Goal: Navigation & Orientation: Find specific page/section

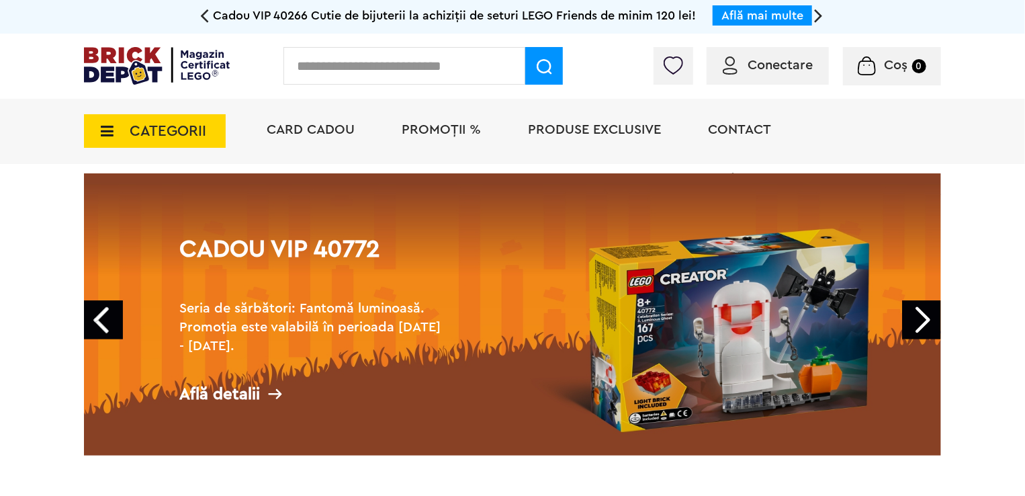
click at [122, 118] on span "CATEGORII" at bounding box center [155, 131] width 142 height 34
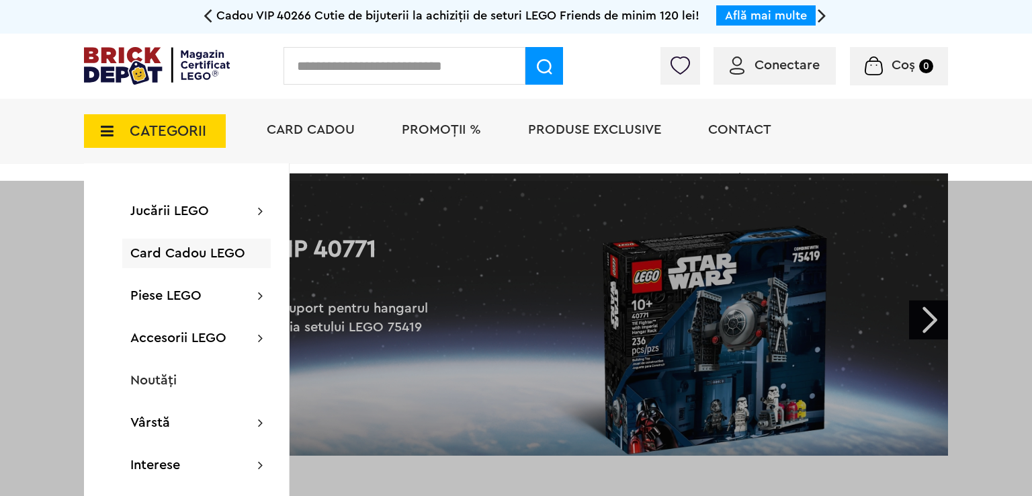
drag, startPoint x: 1031, startPoint y: 151, endPoint x: 1031, endPoint y: 224, distance: 72.5
click at [836, 128] on div "Card Cadou PROMOȚII % Produse exclusive Contact Magazine Certificate LEGO®" at bounding box center [600, 154] width 695 height 111
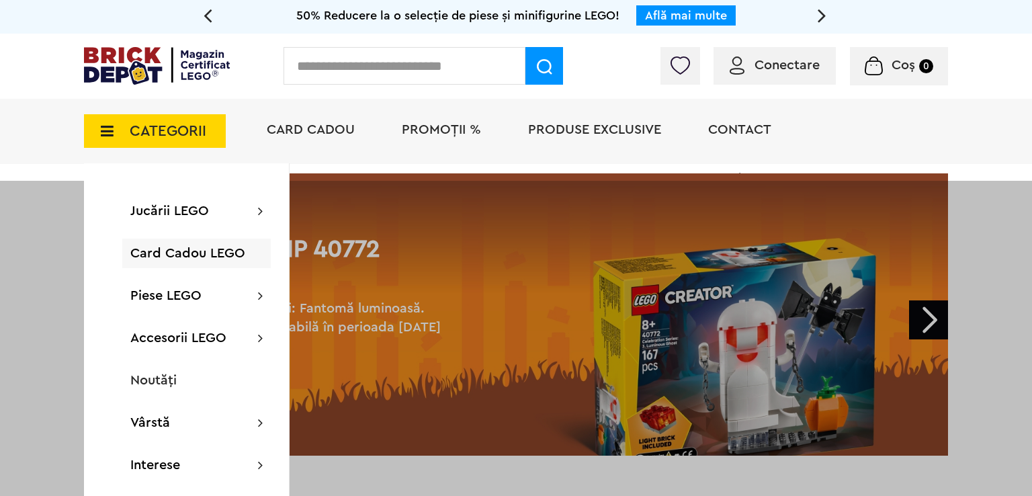
click at [1008, 97] on div "Conectare Coș 0" at bounding box center [516, 66] width 1032 height 65
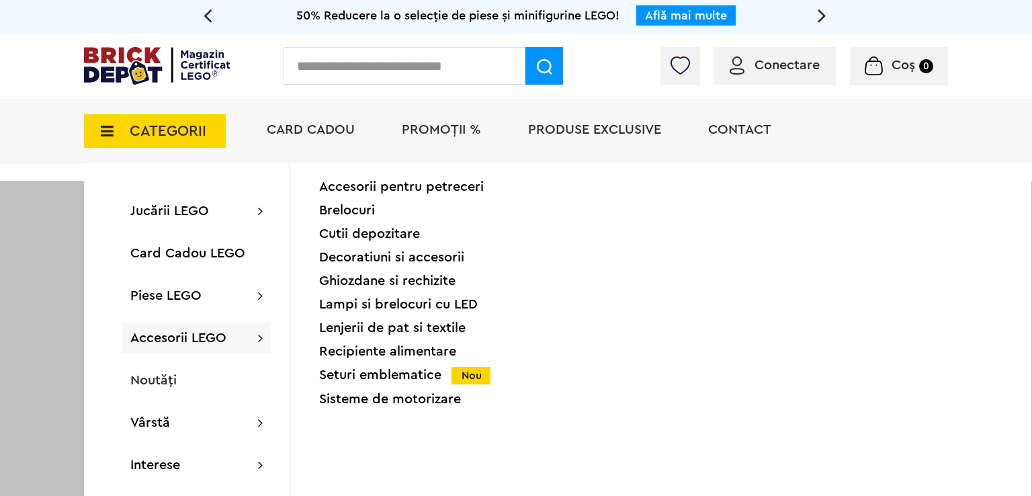
click at [35, 233] on div at bounding box center [516, 429] width 1032 height 496
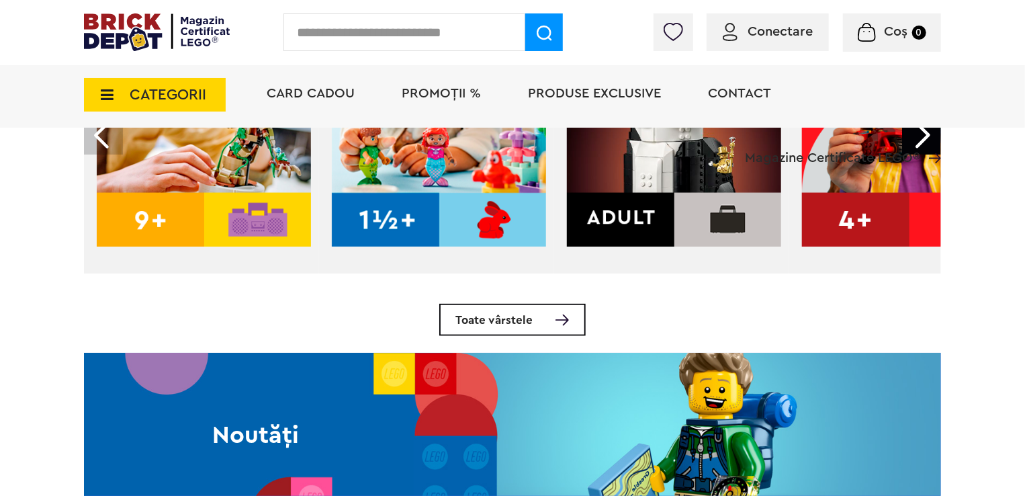
scroll to position [873, 0]
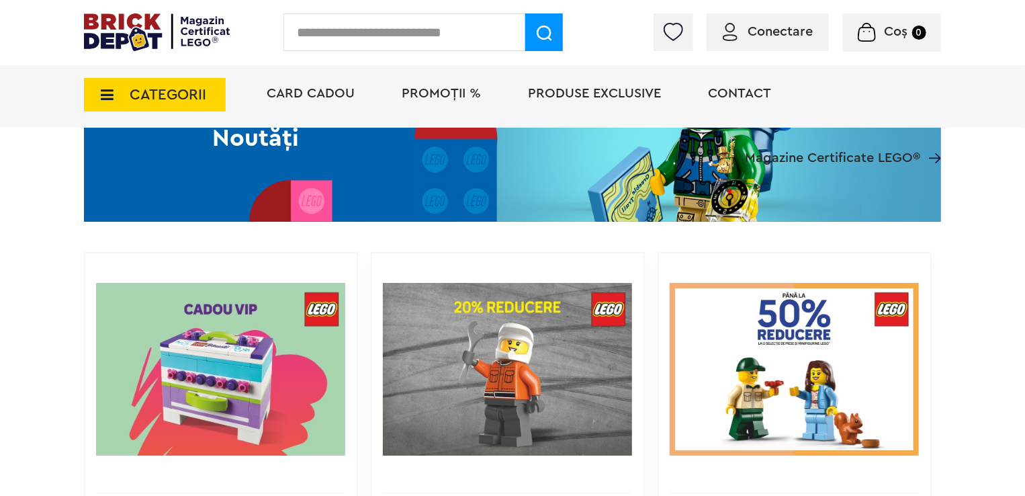
click at [207, 98] on span "CATEGORII" at bounding box center [155, 95] width 142 height 34
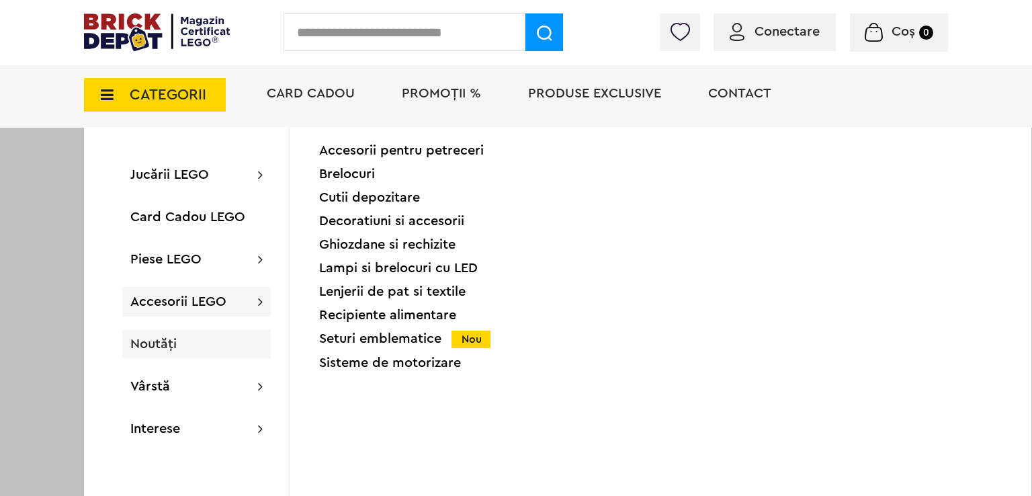
click at [191, 352] on div "Noutăți" at bounding box center [196, 344] width 148 height 30
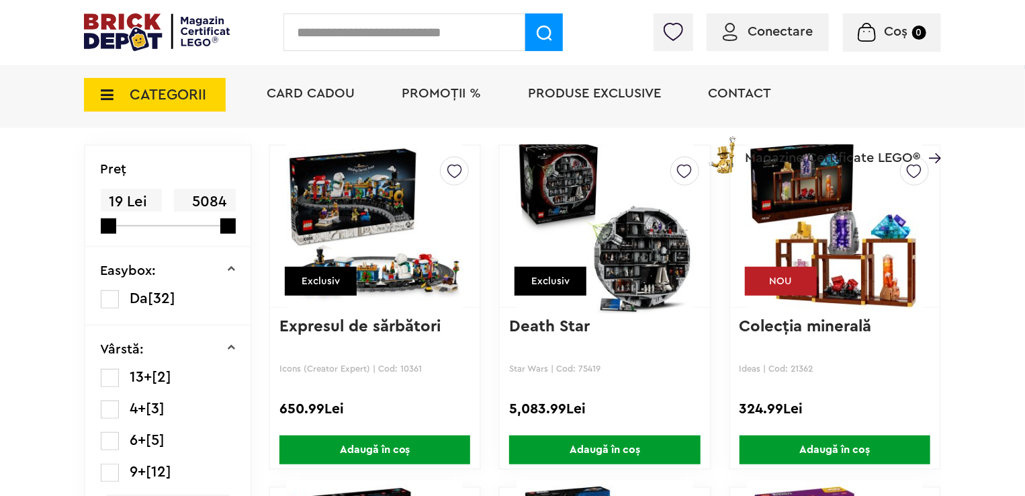
scroll to position [537, 0]
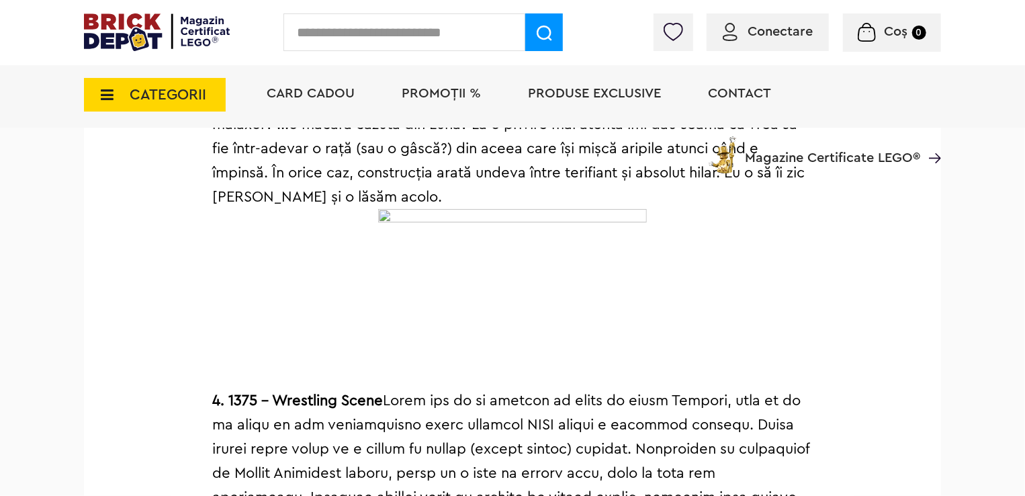
scroll to position [2217, 0]
